Goal: Information Seeking & Learning: Learn about a topic

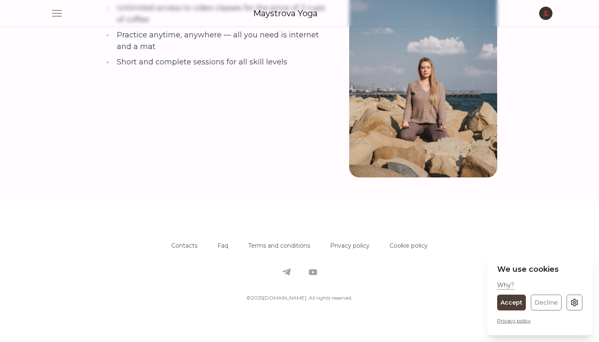
scroll to position [1016, 0]
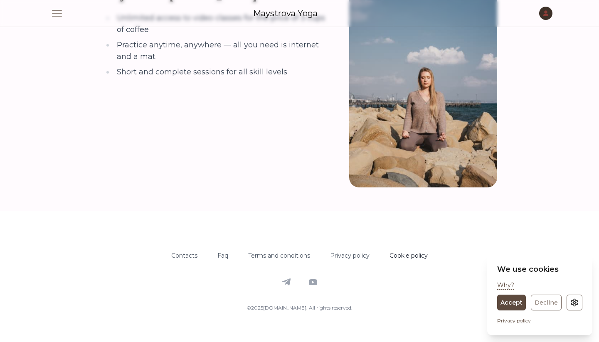
click at [423, 252] on link "Cookie policy" at bounding box center [409, 255] width 38 height 7
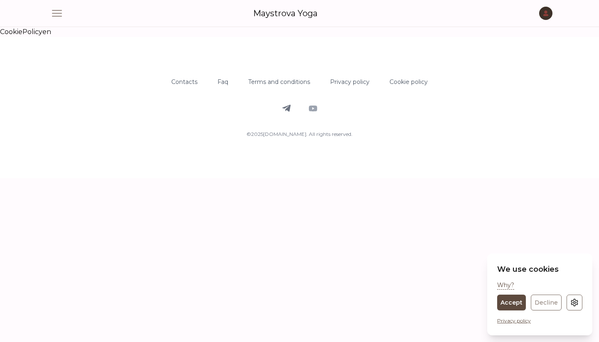
click at [290, 108] on icon at bounding box center [286, 108] width 8 height 7
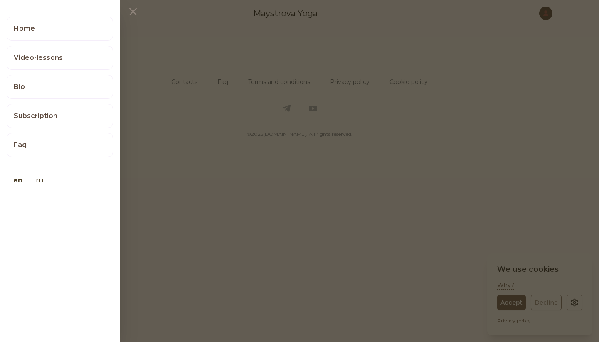
click at [319, 50] on button at bounding box center [299, 171] width 599 height 342
